Goal: Check status: Check status

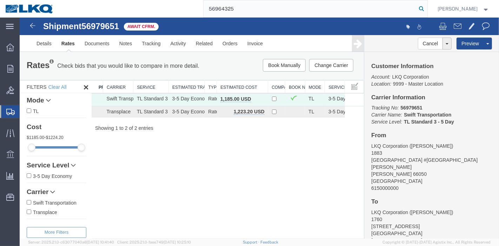
type input "56964325"
click at [426, 8] on icon at bounding box center [422, 9] width 10 height 10
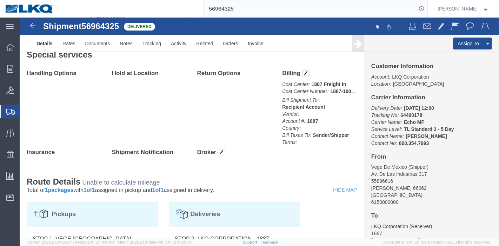
scroll to position [258, 0]
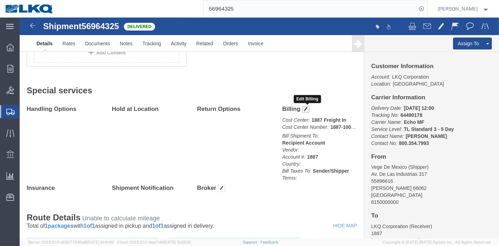
click span "button"
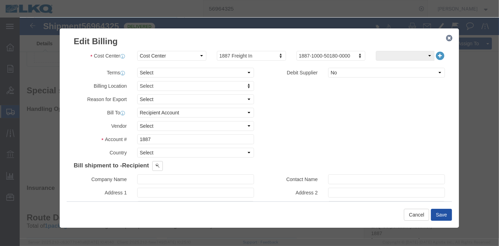
click button "Save"
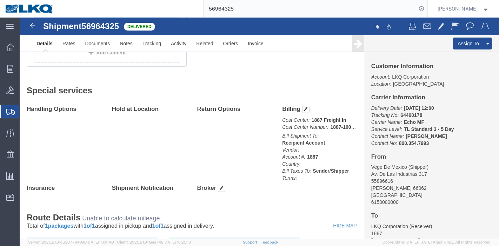
click at [473, 4] on div "[PERSON_NAME]" at bounding box center [463, 9] width 62 height 18
click at [476, 10] on span "[PERSON_NAME]" at bounding box center [458, 9] width 40 height 8
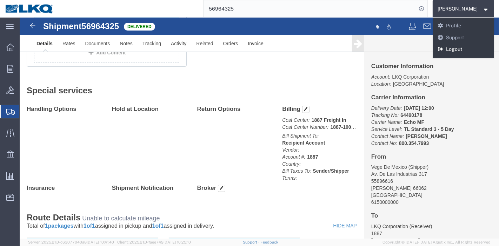
click at [464, 52] on link "Logout" at bounding box center [463, 49] width 62 height 12
